Goal: Navigation & Orientation: Go to known website

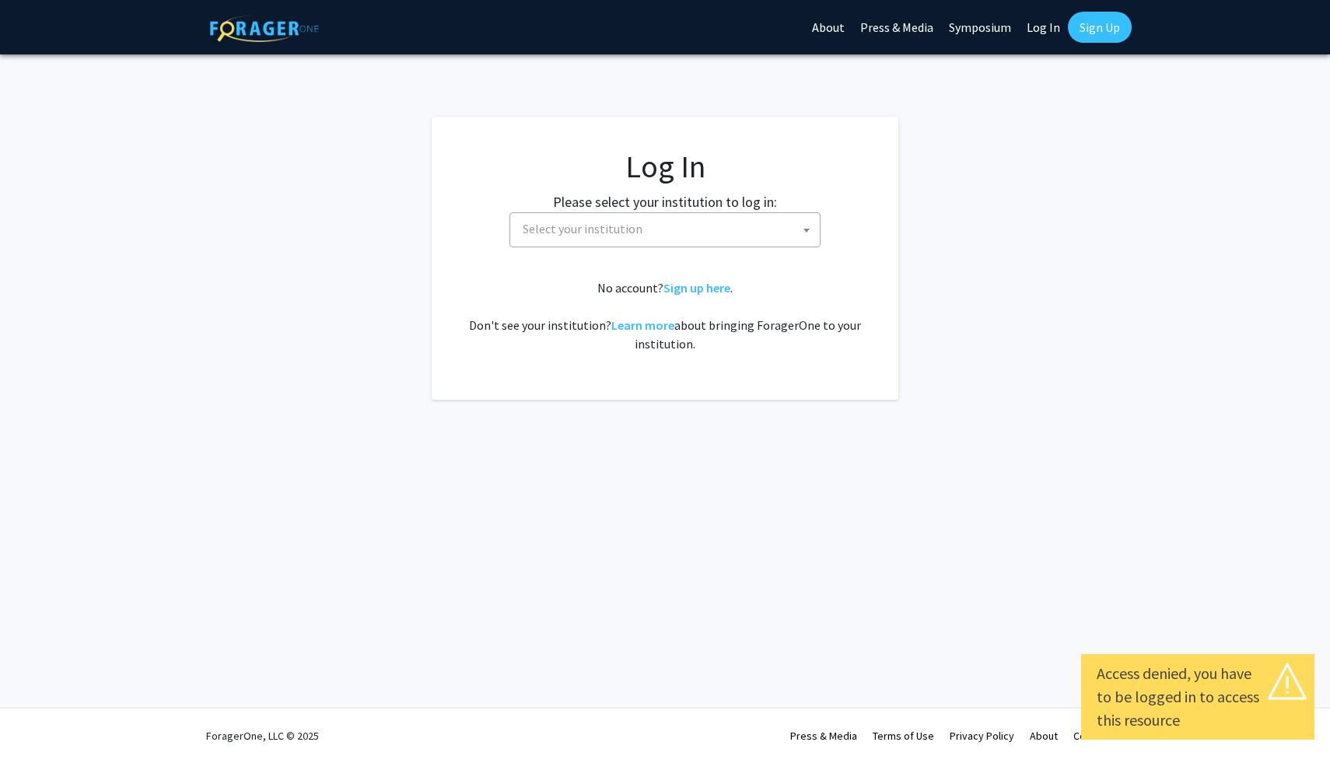
select select
click at [656, 221] on span "Select your institution" at bounding box center [667, 229] width 303 height 32
click at [1040, 36] on link "Log In" at bounding box center [1043, 27] width 49 height 54
select select "34"
click at [1041, 26] on link "Log In" at bounding box center [1043, 27] width 49 height 54
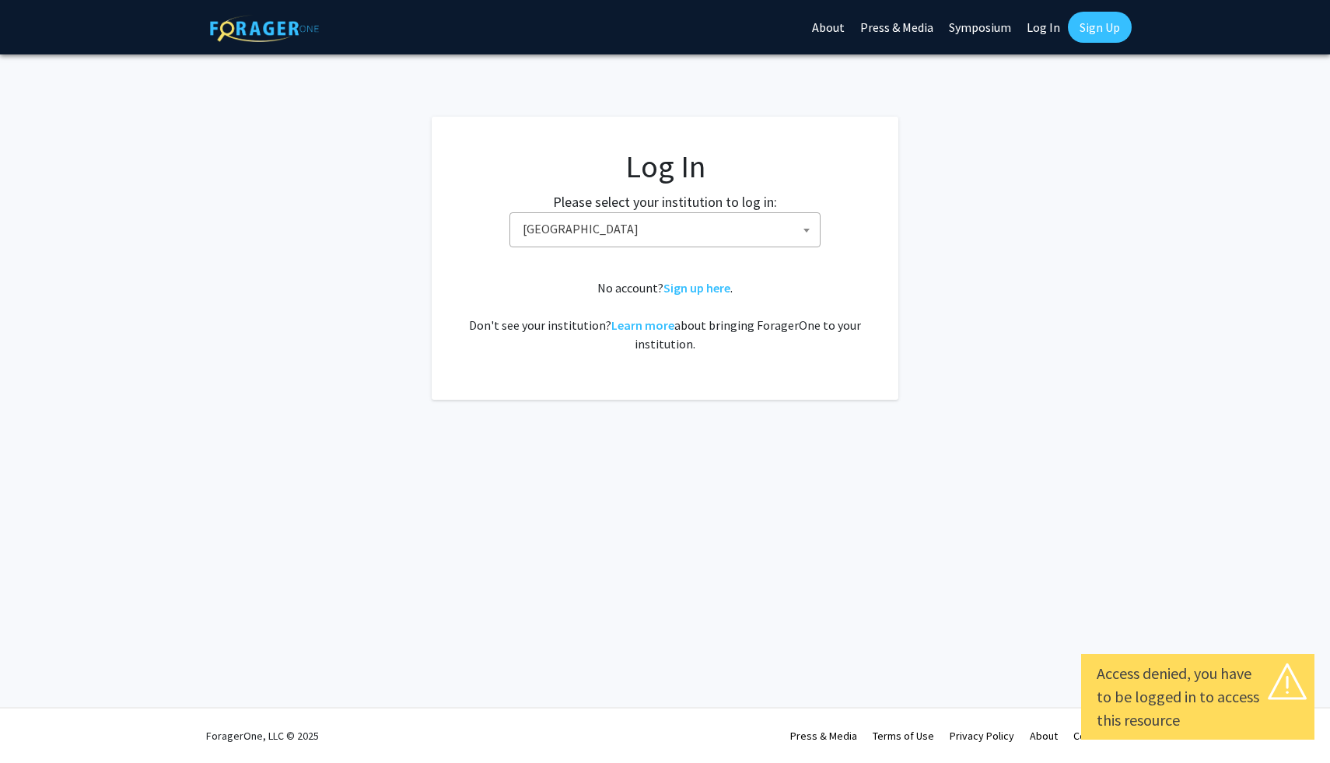
click at [708, 228] on span "[GEOGRAPHIC_DATA]" at bounding box center [667, 229] width 303 height 32
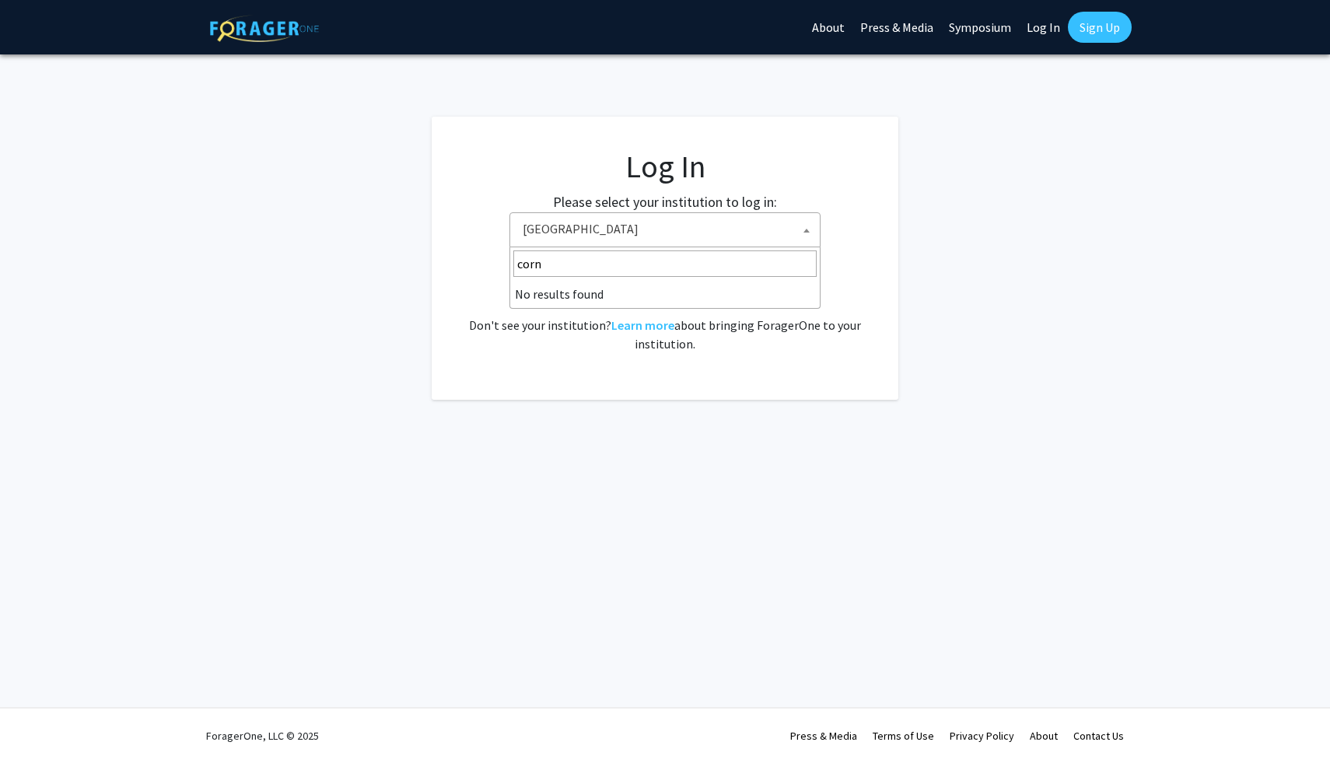
type input "corn"
